Goal: Navigation & Orientation: Go to known website

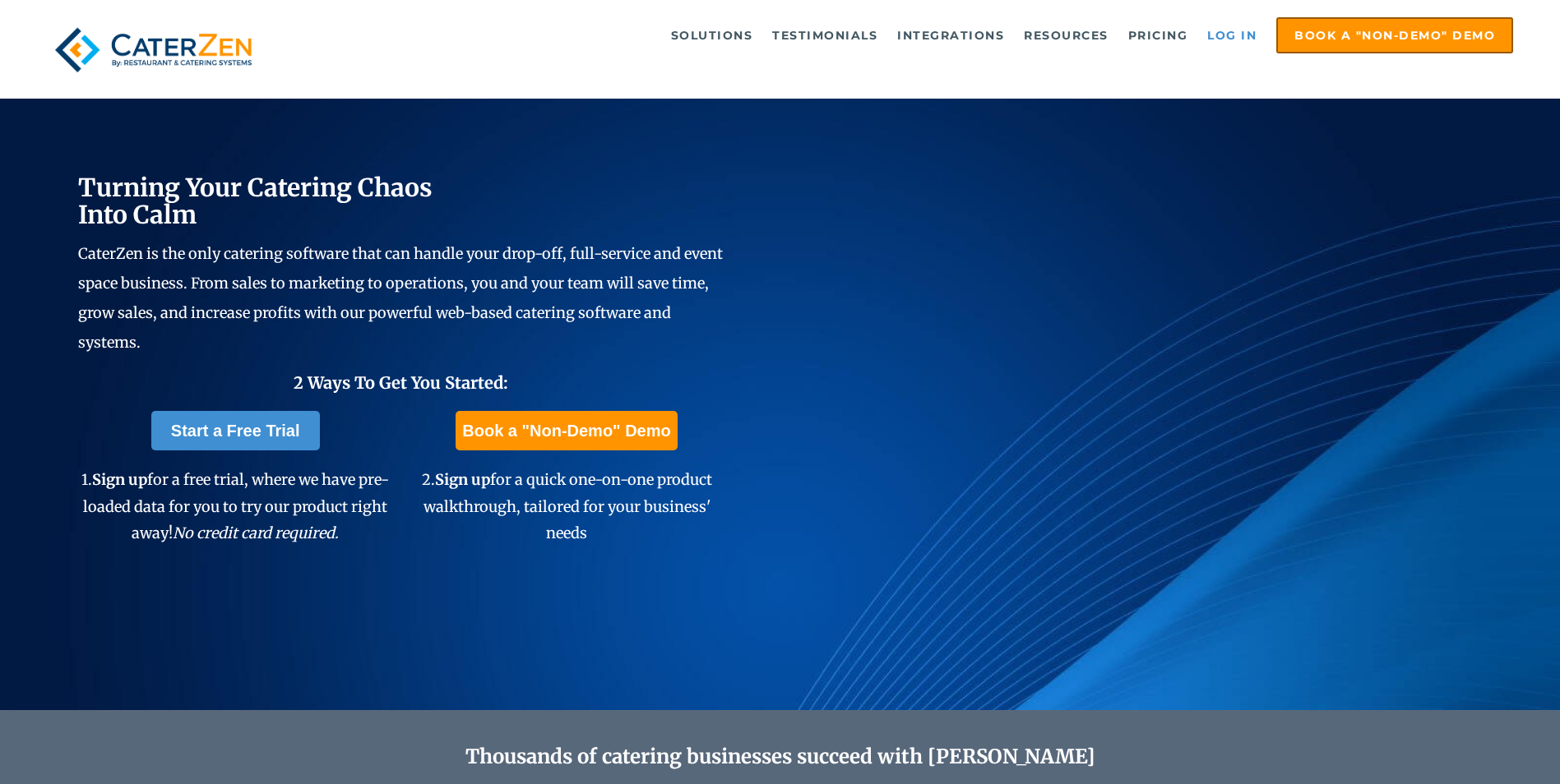
click at [1249, 30] on link "Log in" at bounding box center [1232, 34] width 66 height 33
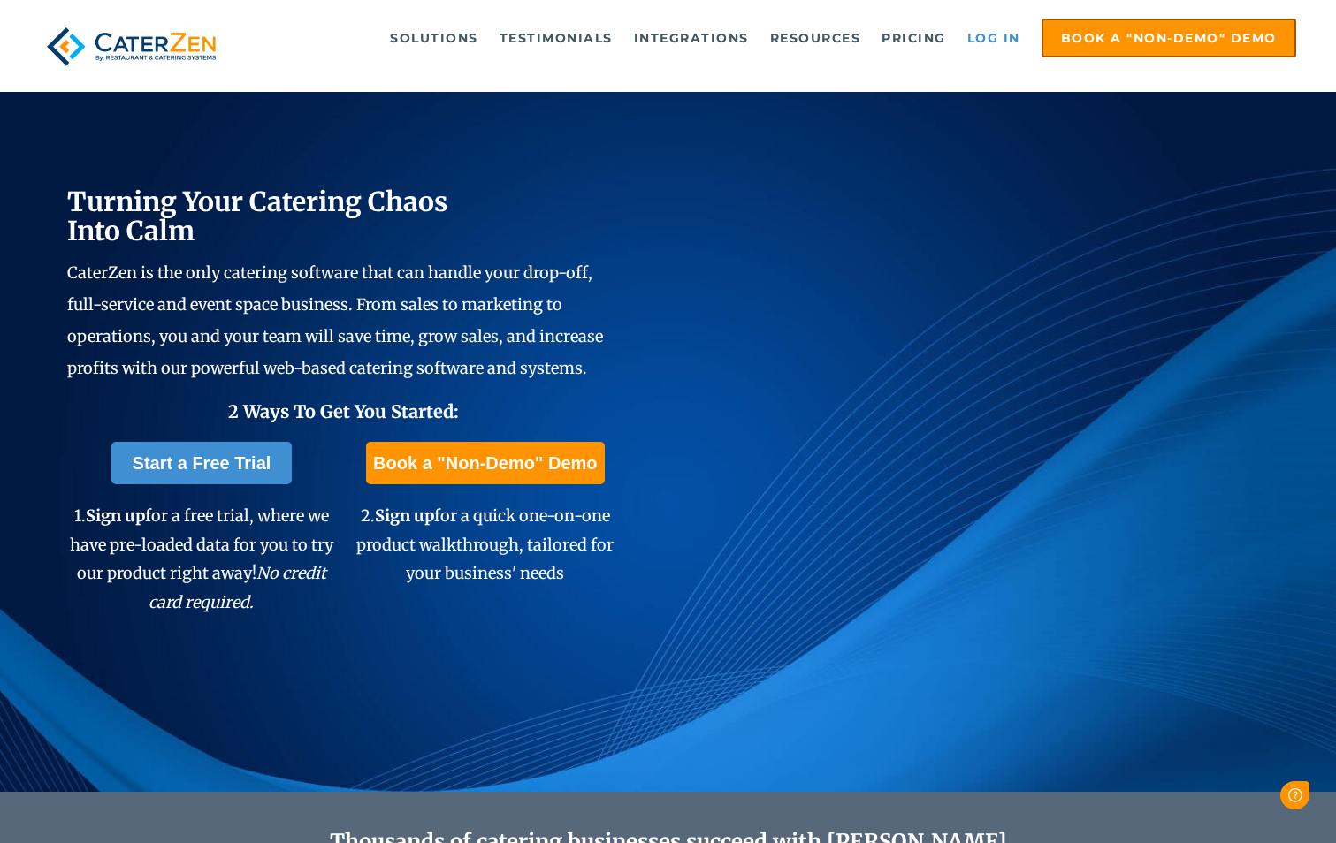
click at [973, 38] on link "Log in" at bounding box center [993, 37] width 71 height 35
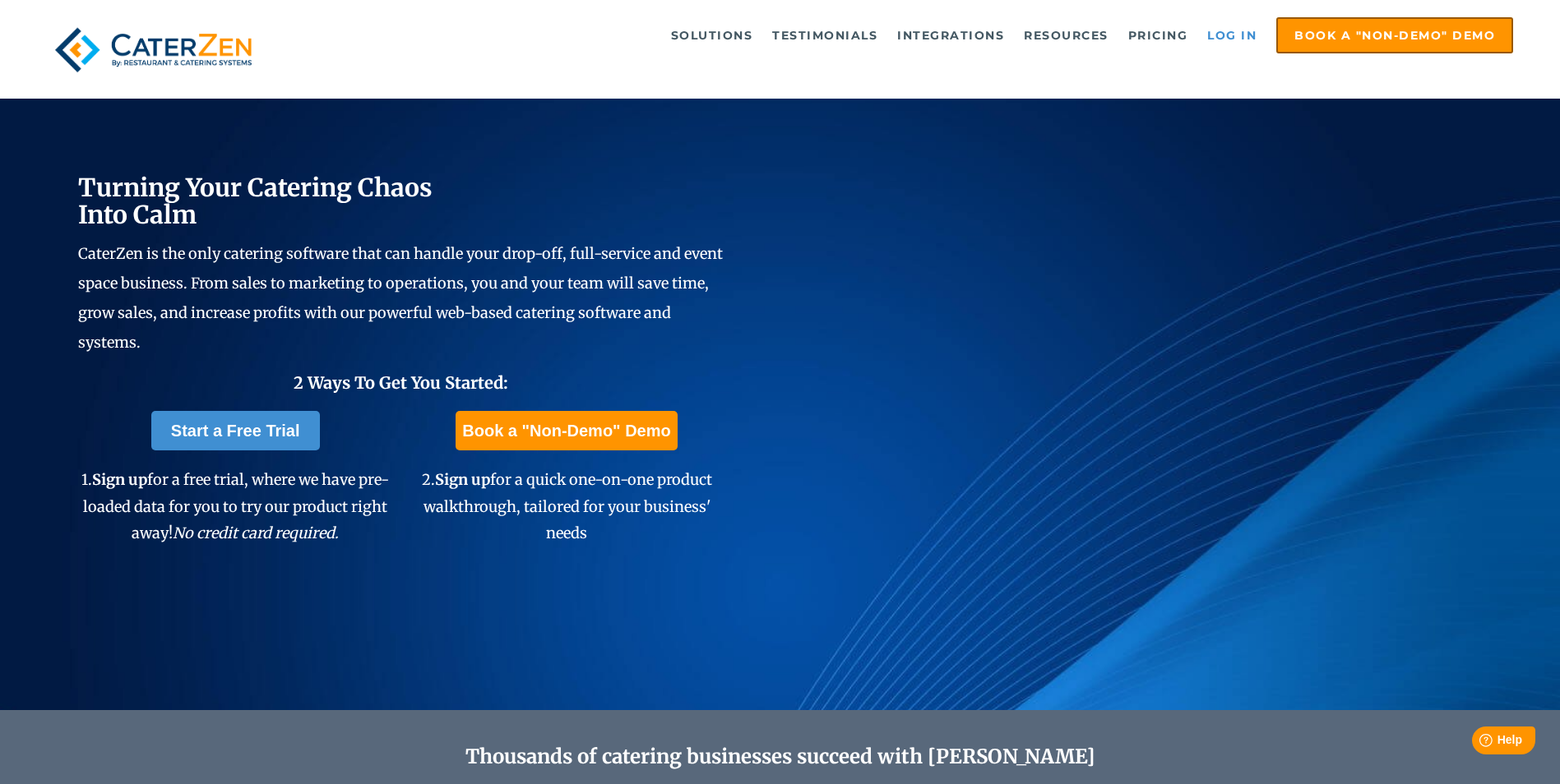
click at [1229, 47] on link "Log in" at bounding box center [1232, 34] width 66 height 33
